Goal: Transaction & Acquisition: Obtain resource

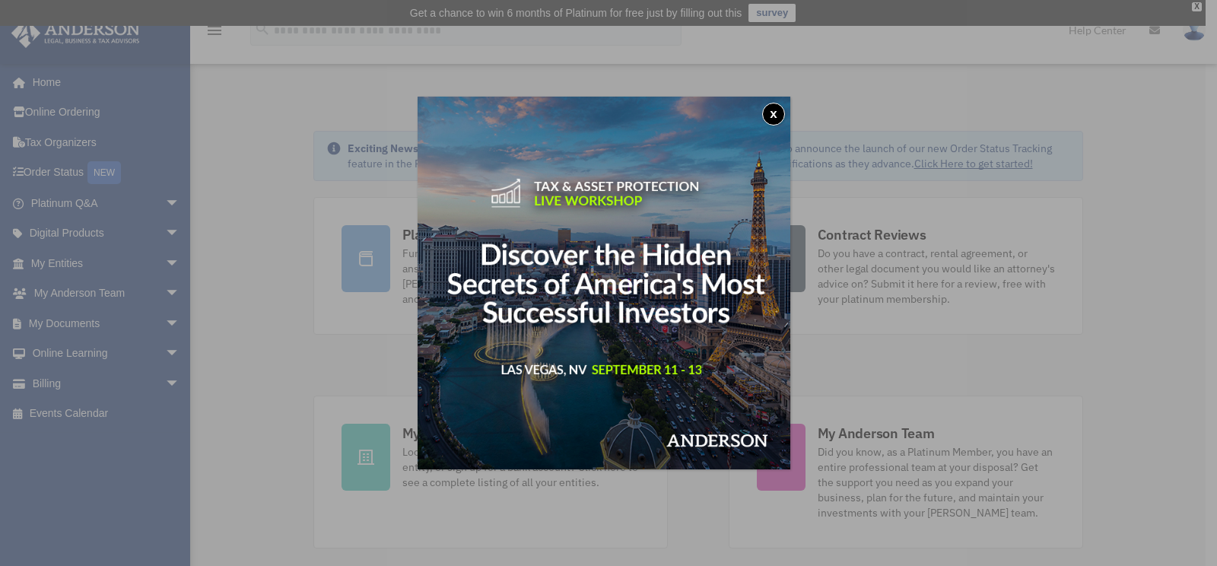
click at [777, 113] on button "x" at bounding box center [773, 114] width 23 height 23
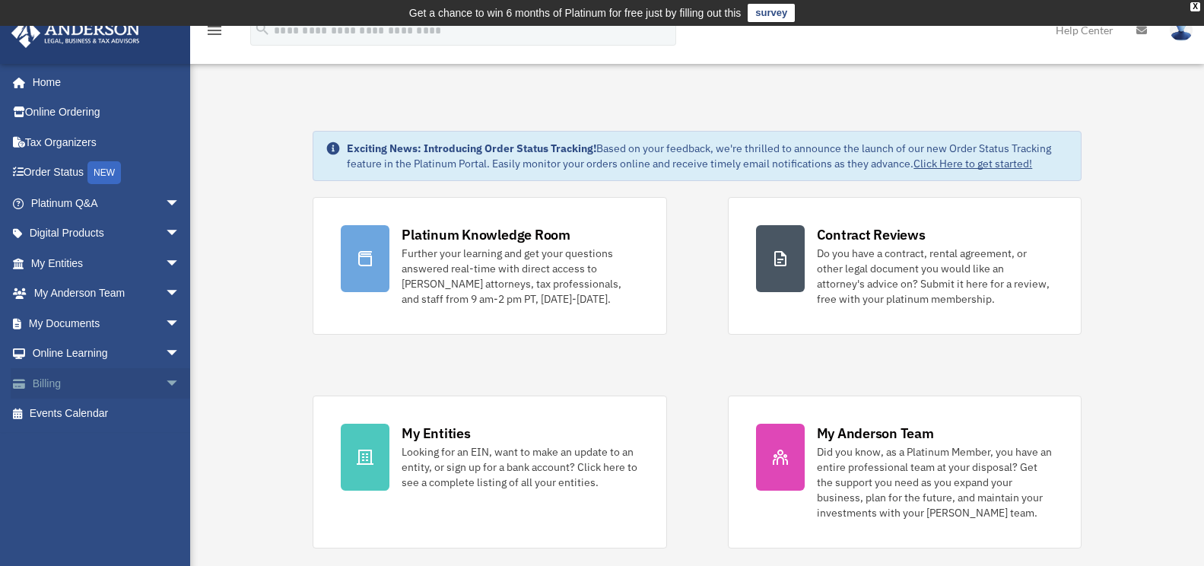
click at [100, 380] on link "Billing arrow_drop_down" at bounding box center [107, 383] width 192 height 30
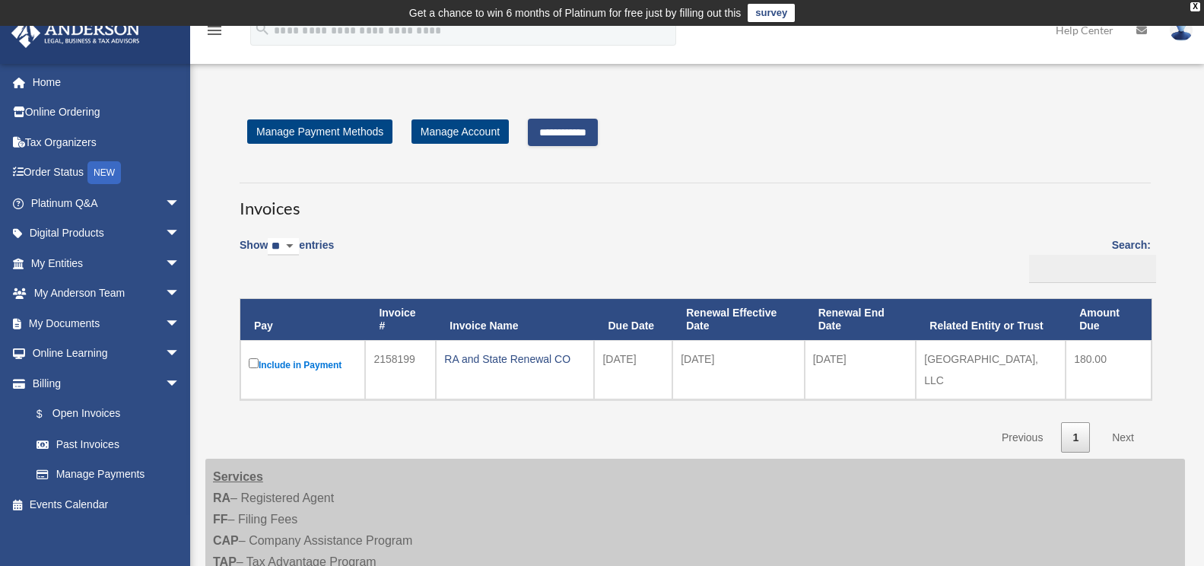
click at [1125, 425] on link "Next" at bounding box center [1123, 437] width 45 height 31
click at [546, 128] on input "**********" at bounding box center [563, 132] width 70 height 27
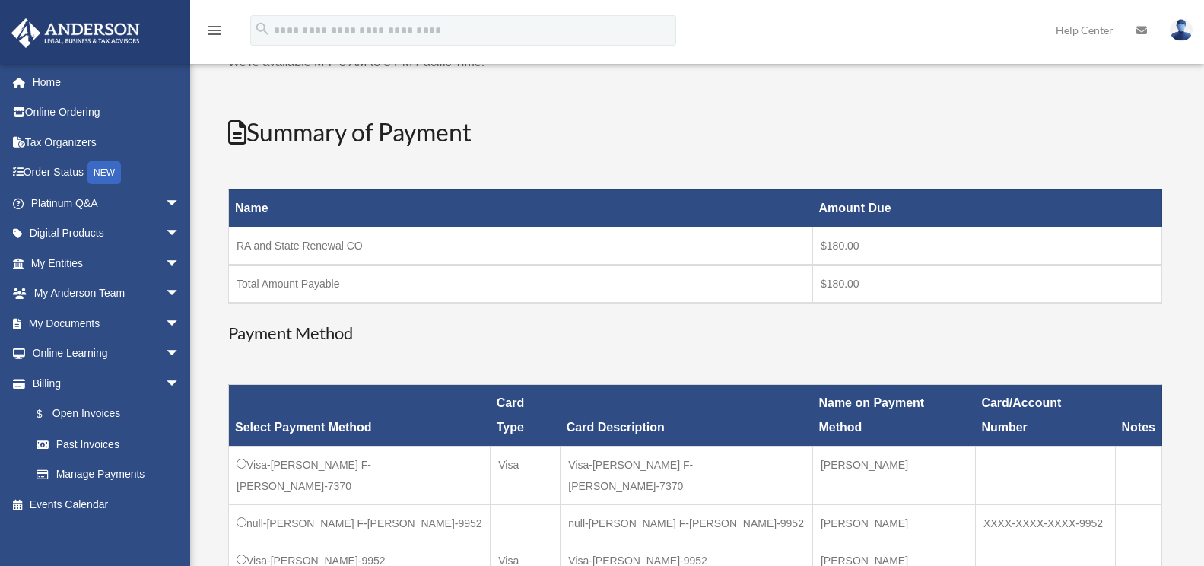
scroll to position [304, 0]
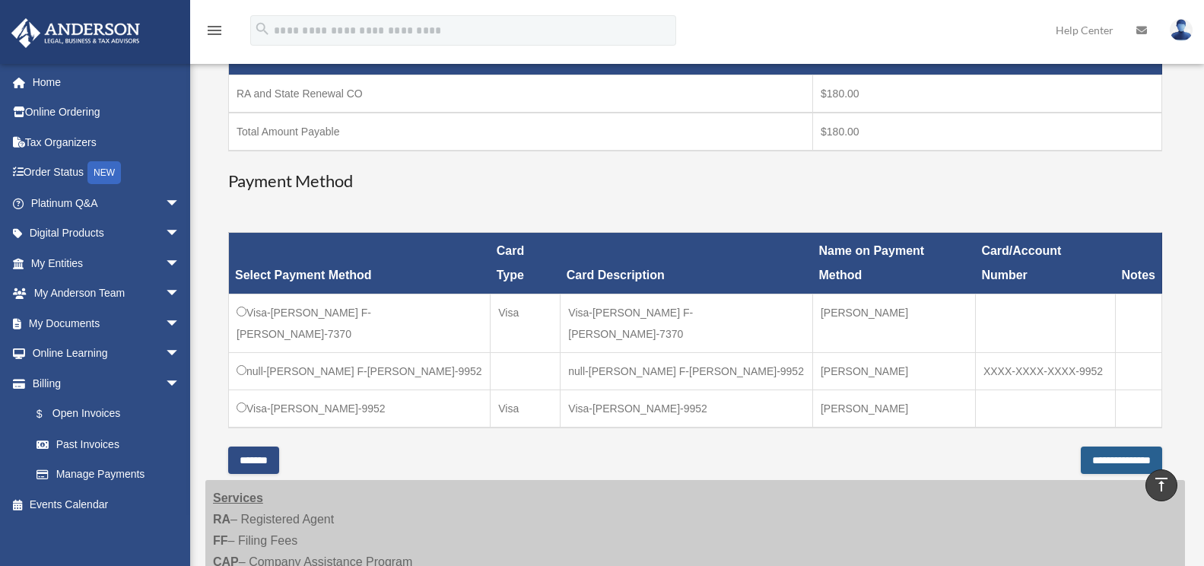
click at [1081, 447] on input "**********" at bounding box center [1121, 460] width 81 height 27
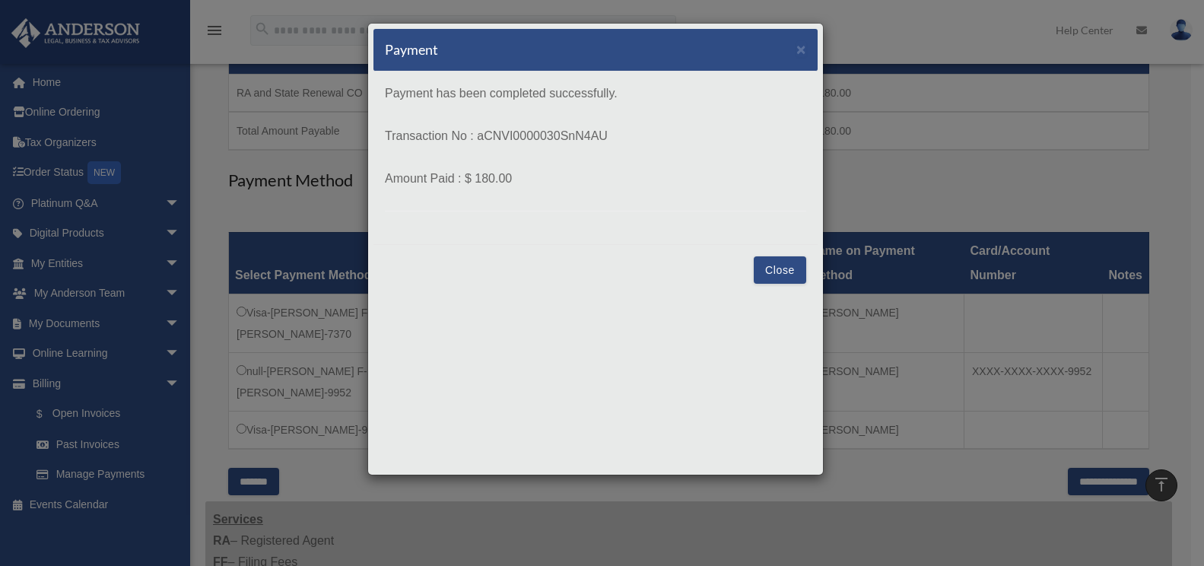
click at [785, 270] on button "Close" at bounding box center [780, 269] width 52 height 27
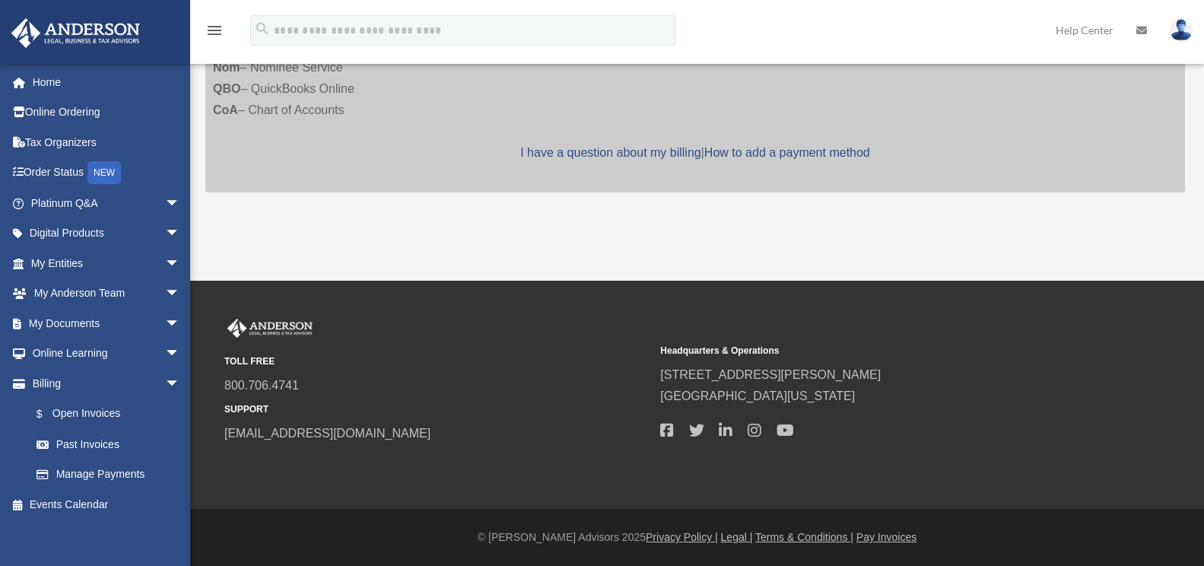
scroll to position [2, 0]
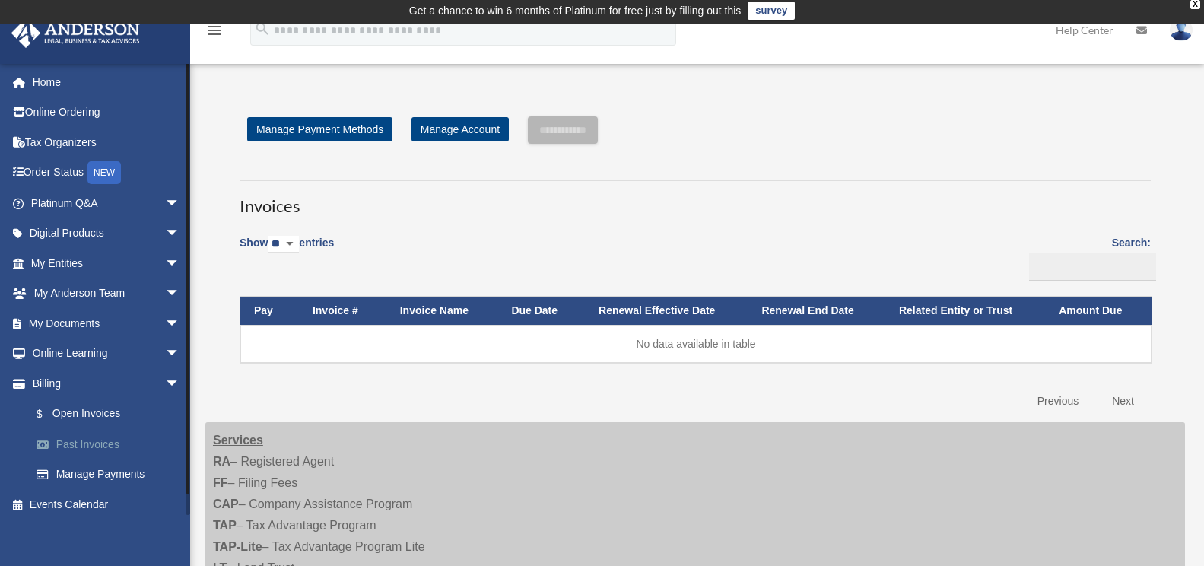
click at [105, 443] on link "Past Invoices" at bounding box center [112, 444] width 182 height 30
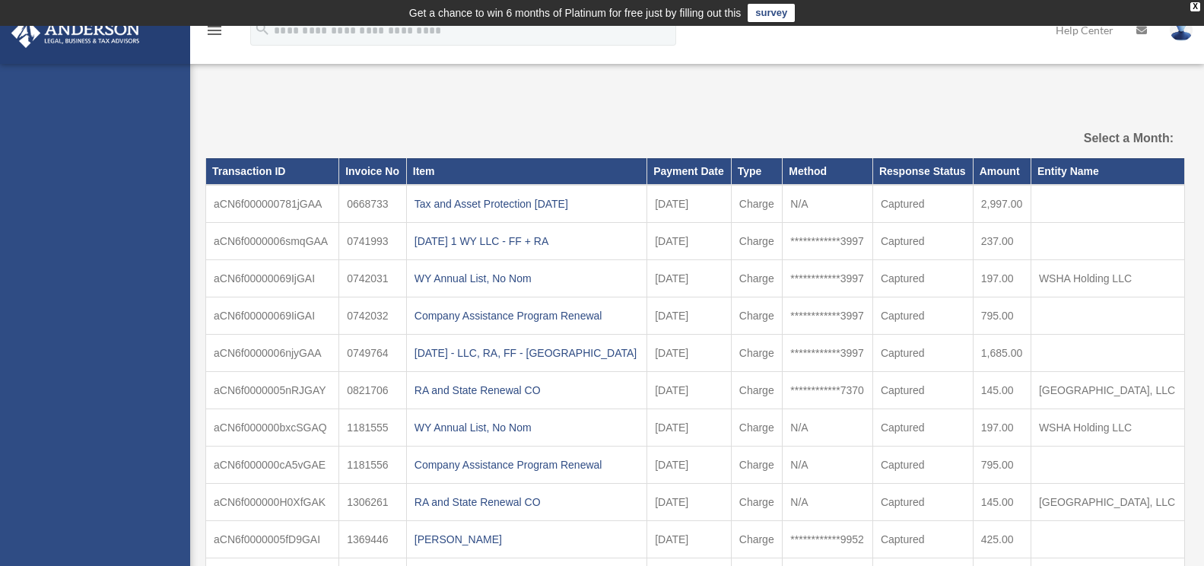
select select
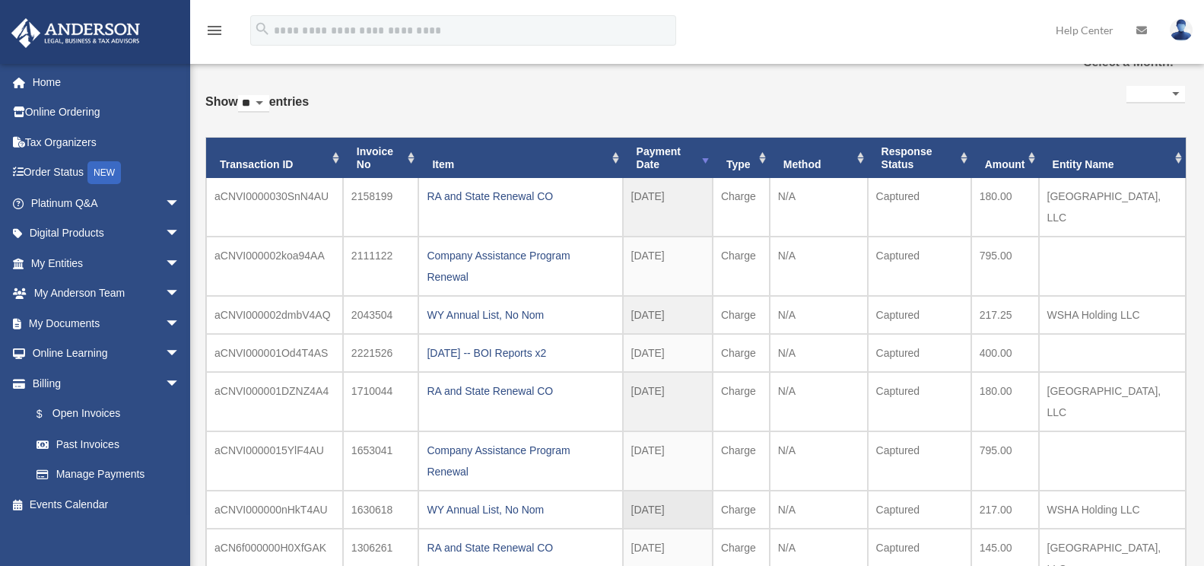
scroll to position [304, 0]
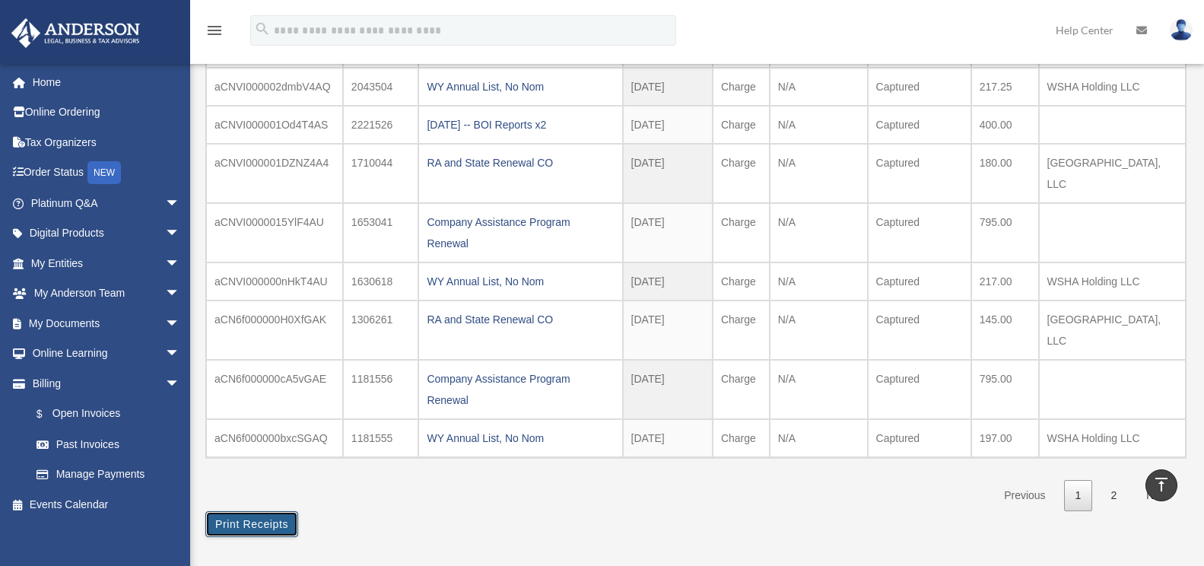
click at [278, 511] on button "Print Receipts" at bounding box center [251, 524] width 93 height 26
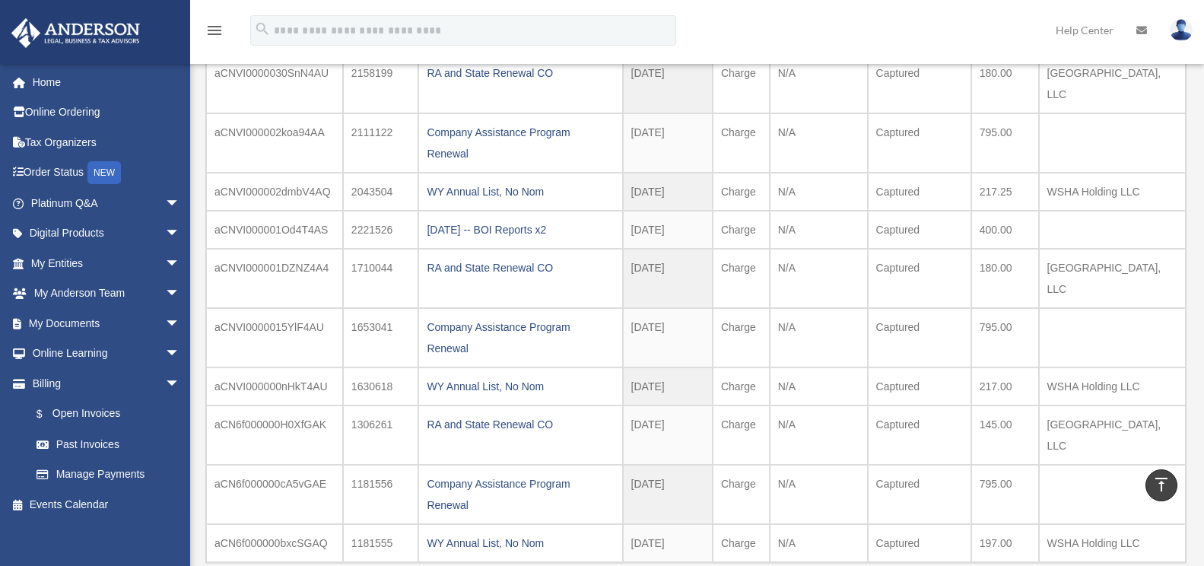
scroll to position [0, 0]
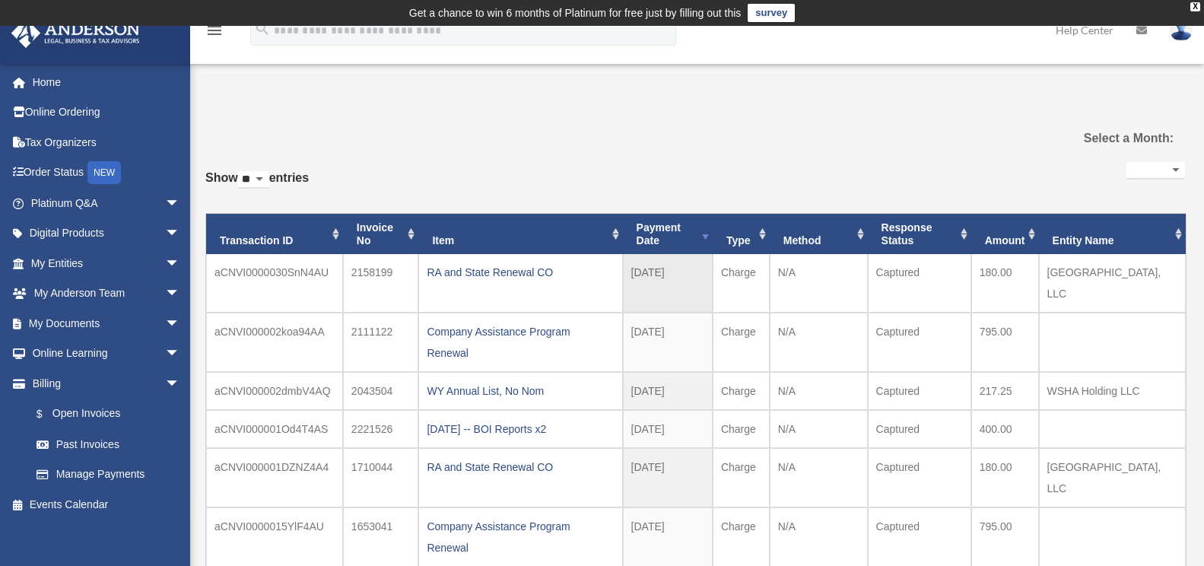
click at [383, 272] on td "2158199" at bounding box center [381, 283] width 76 height 59
click at [313, 269] on td "aCNVI0000030SnN4AU" at bounding box center [274, 283] width 137 height 59
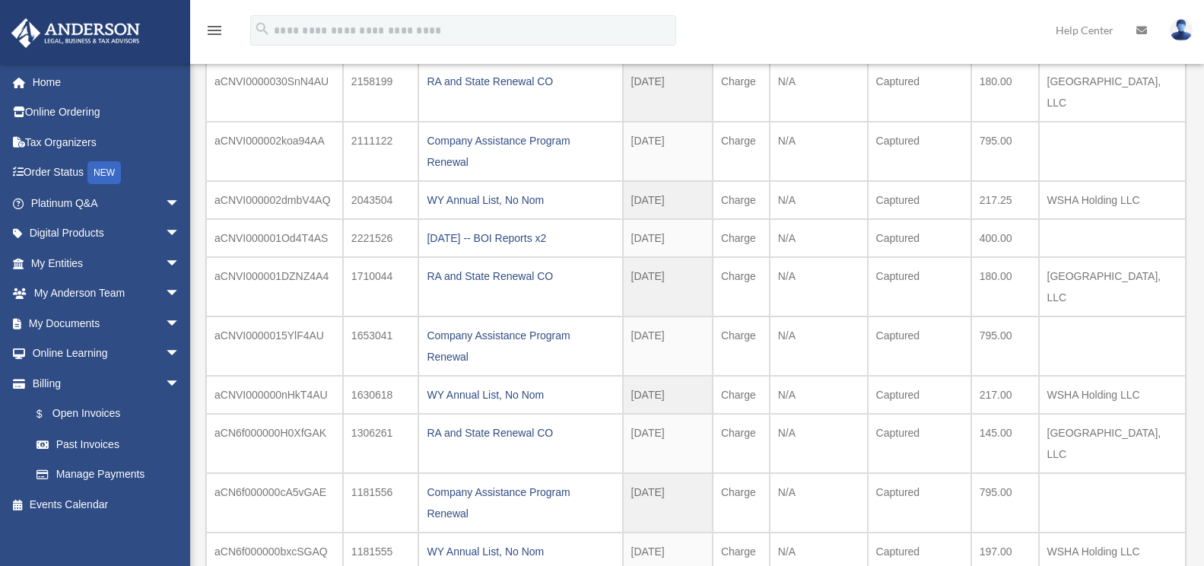
scroll to position [228, 0]
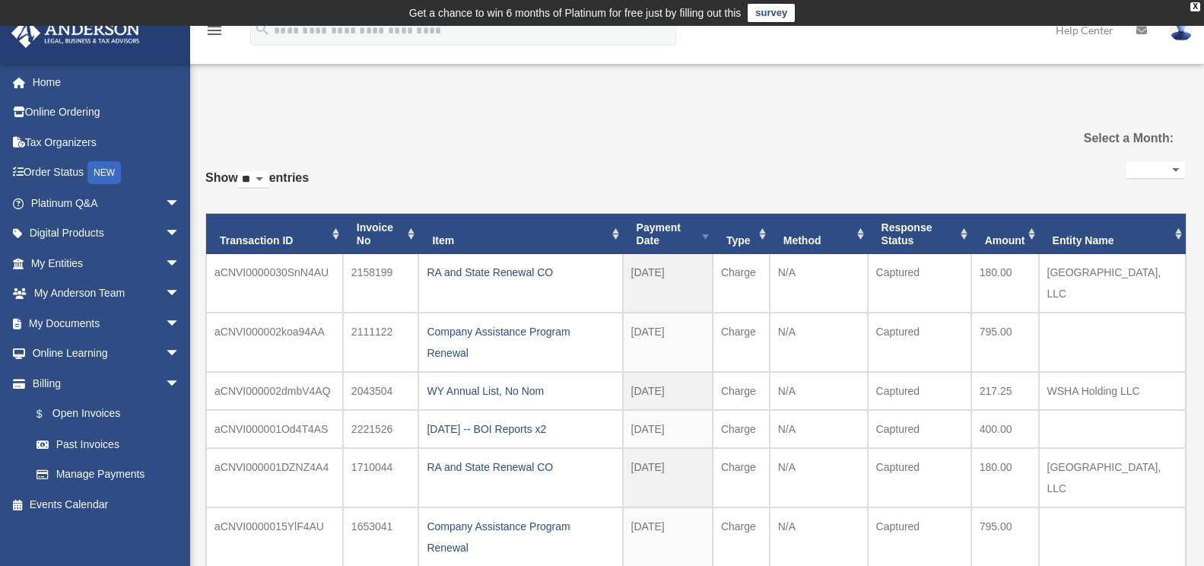
click at [1182, 36] on img at bounding box center [1181, 30] width 23 height 22
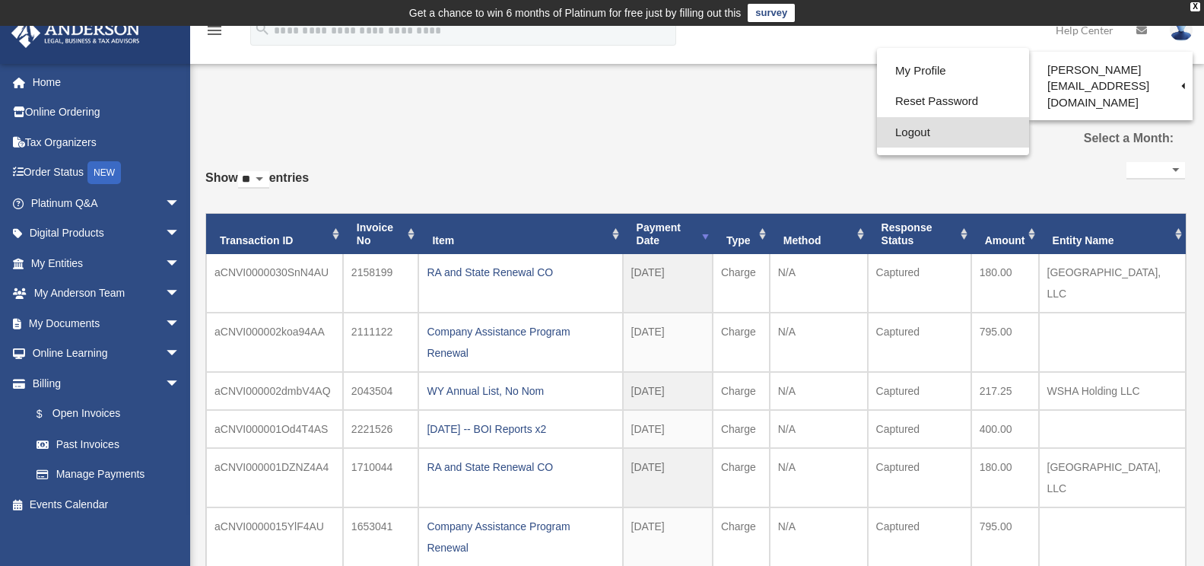
click at [904, 132] on link "Logout" at bounding box center [953, 132] width 152 height 31
